Goal: Information Seeking & Learning: Learn about a topic

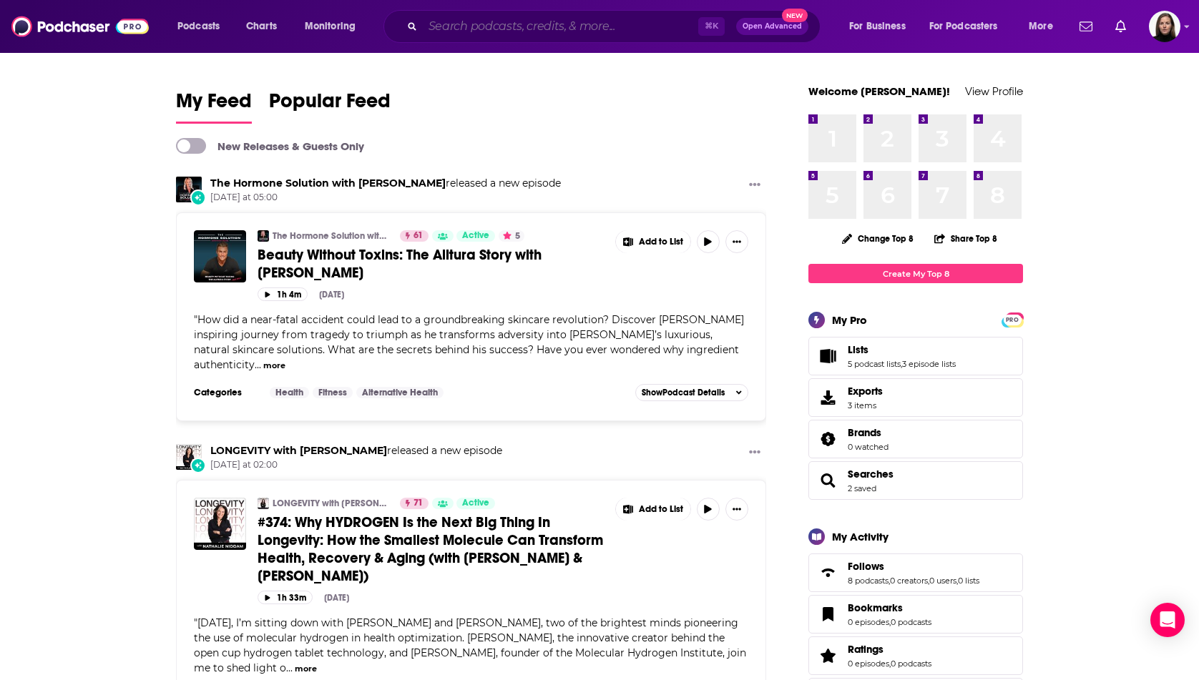
click at [463, 32] on input "Search podcasts, credits, & more..." at bounding box center [560, 26] width 275 height 23
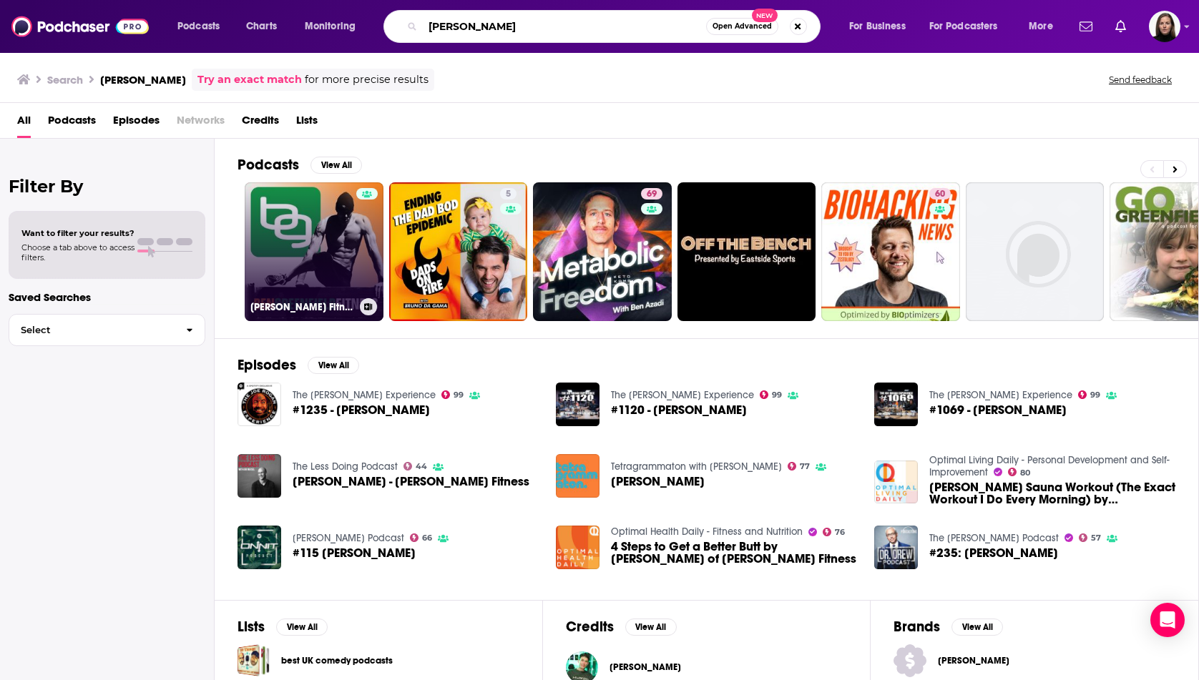
type input "[PERSON_NAME]"
click at [322, 255] on link "[PERSON_NAME] Fitness: Diet, Fat Loss and Performance" at bounding box center [314, 251] width 139 height 139
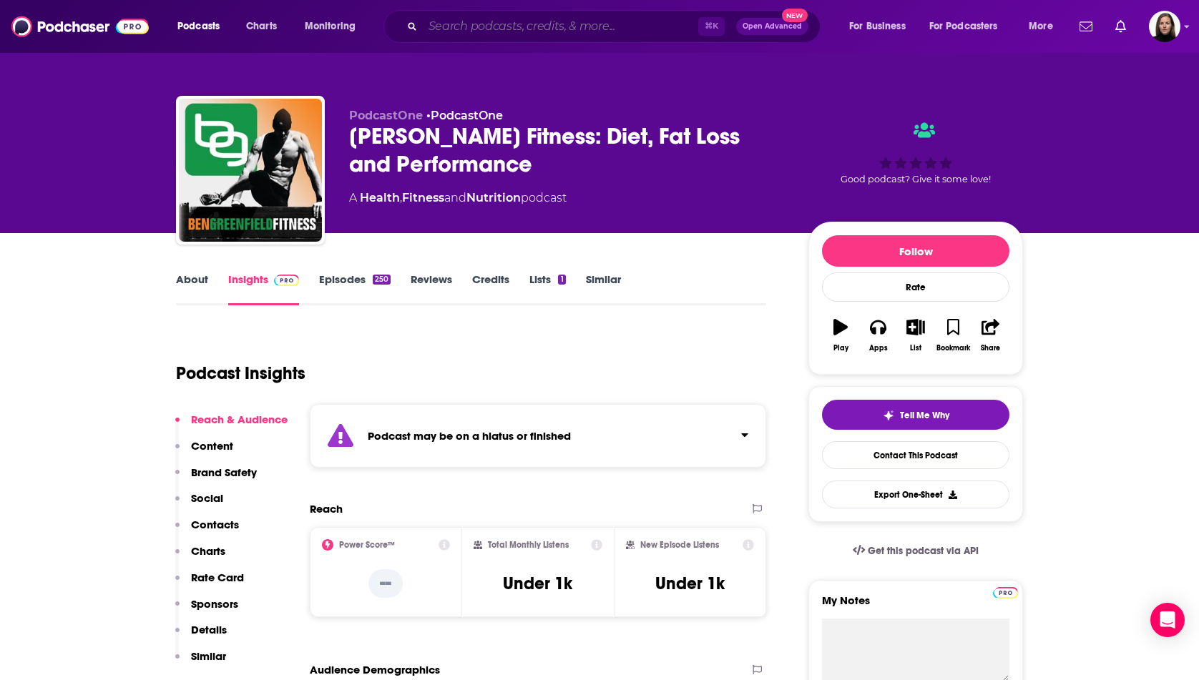
click at [458, 28] on input "Search podcasts, credits, & more..." at bounding box center [560, 26] width 275 height 23
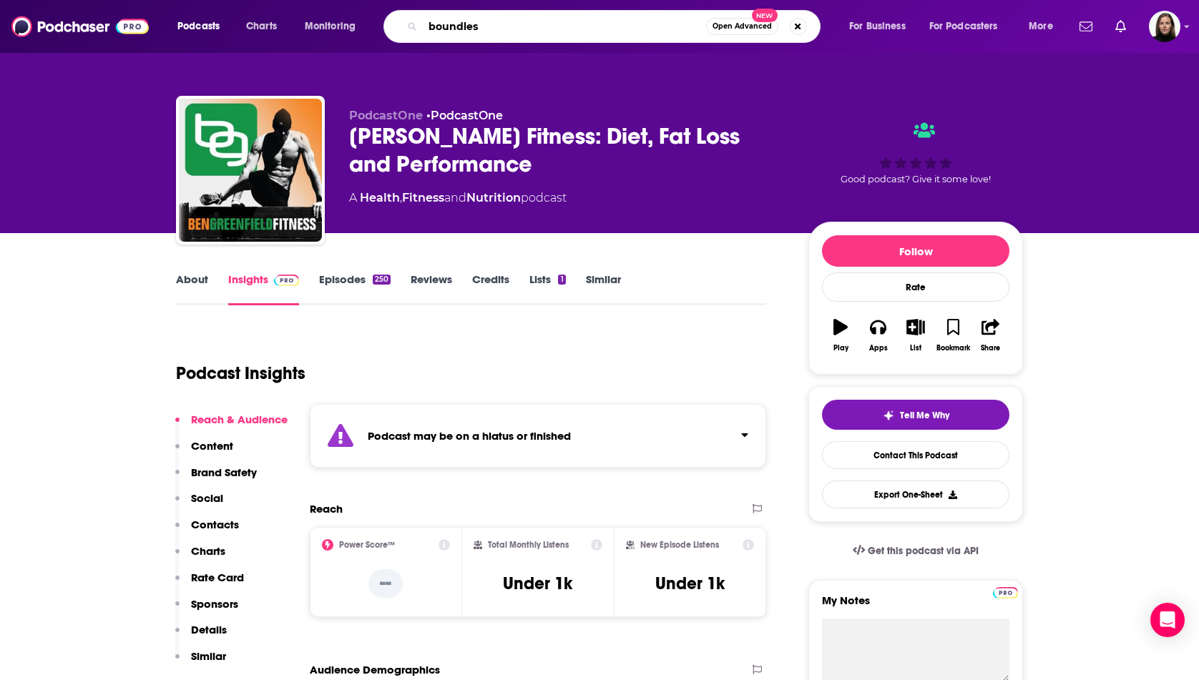
type input "boundless"
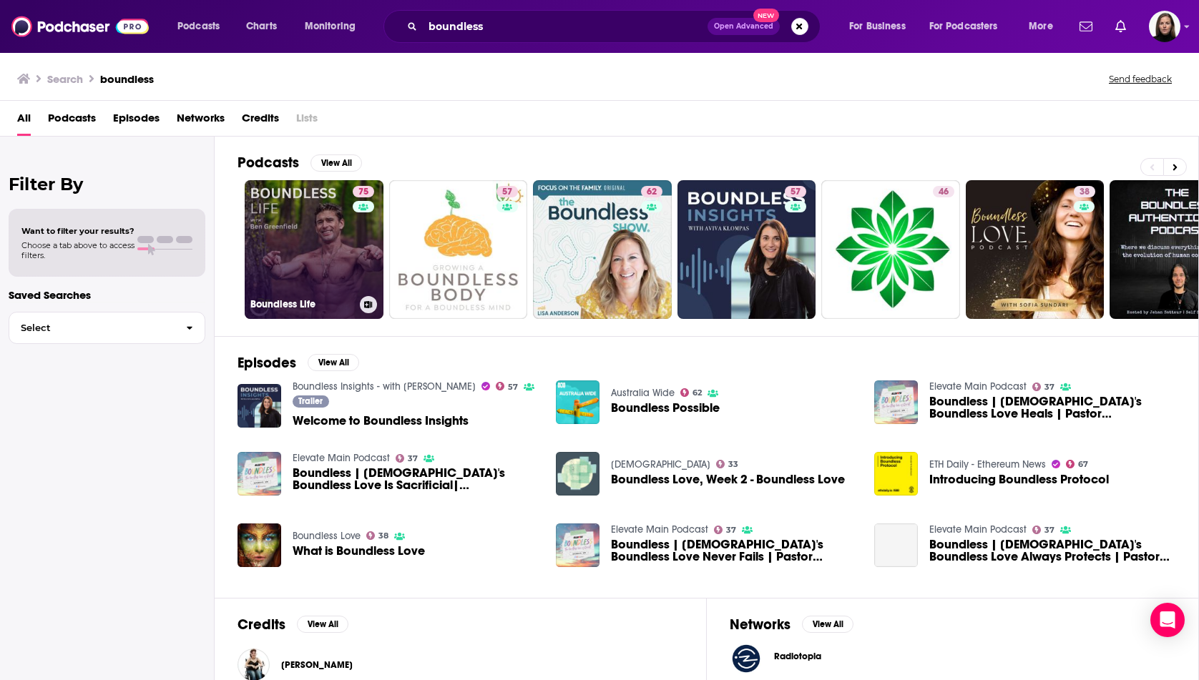
click at [345, 252] on link "75 Boundless Life" at bounding box center [314, 249] width 139 height 139
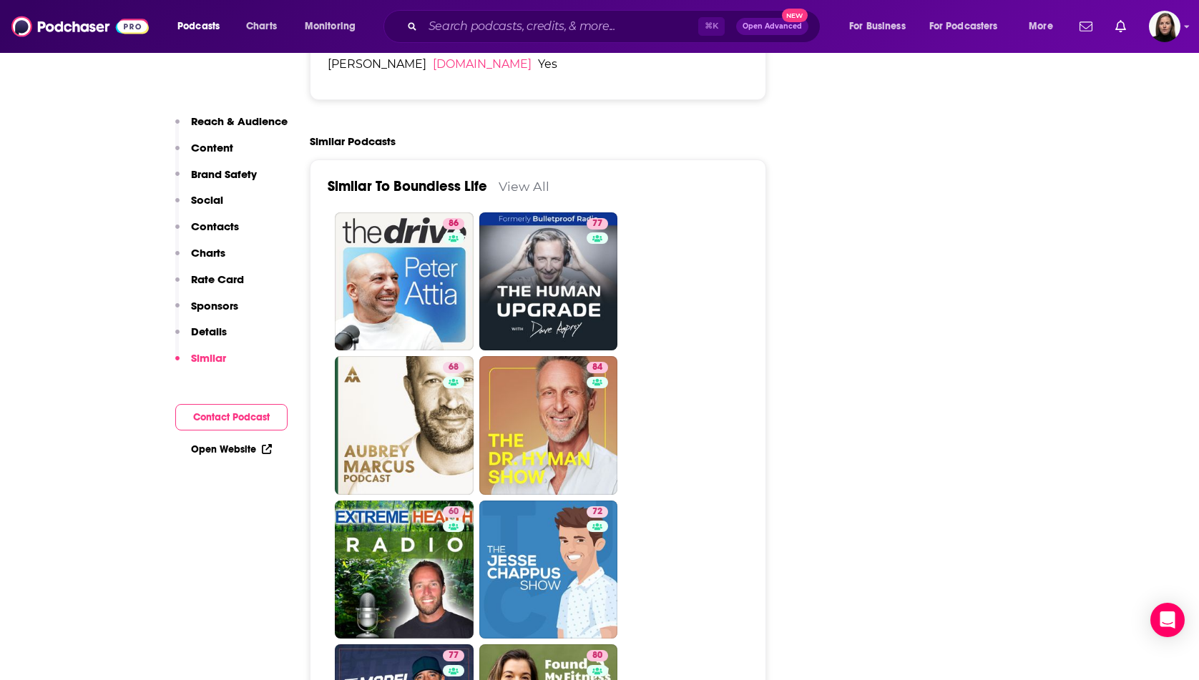
scroll to position [3430, 0]
